Goal: Register for event/course

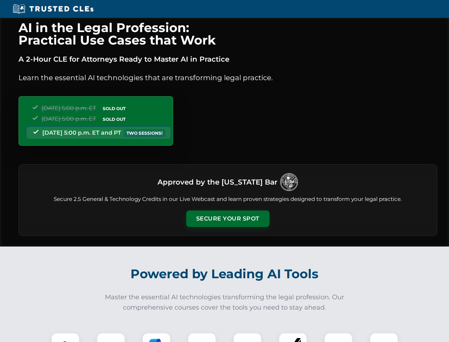
click at [228, 218] on button "Secure Your Spot" at bounding box center [227, 218] width 83 height 16
click at [65, 337] on img at bounding box center [65, 346] width 21 height 21
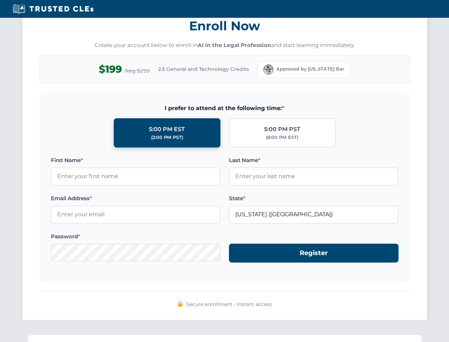
scroll to position [698, 0]
